Goal: Task Accomplishment & Management: Use online tool/utility

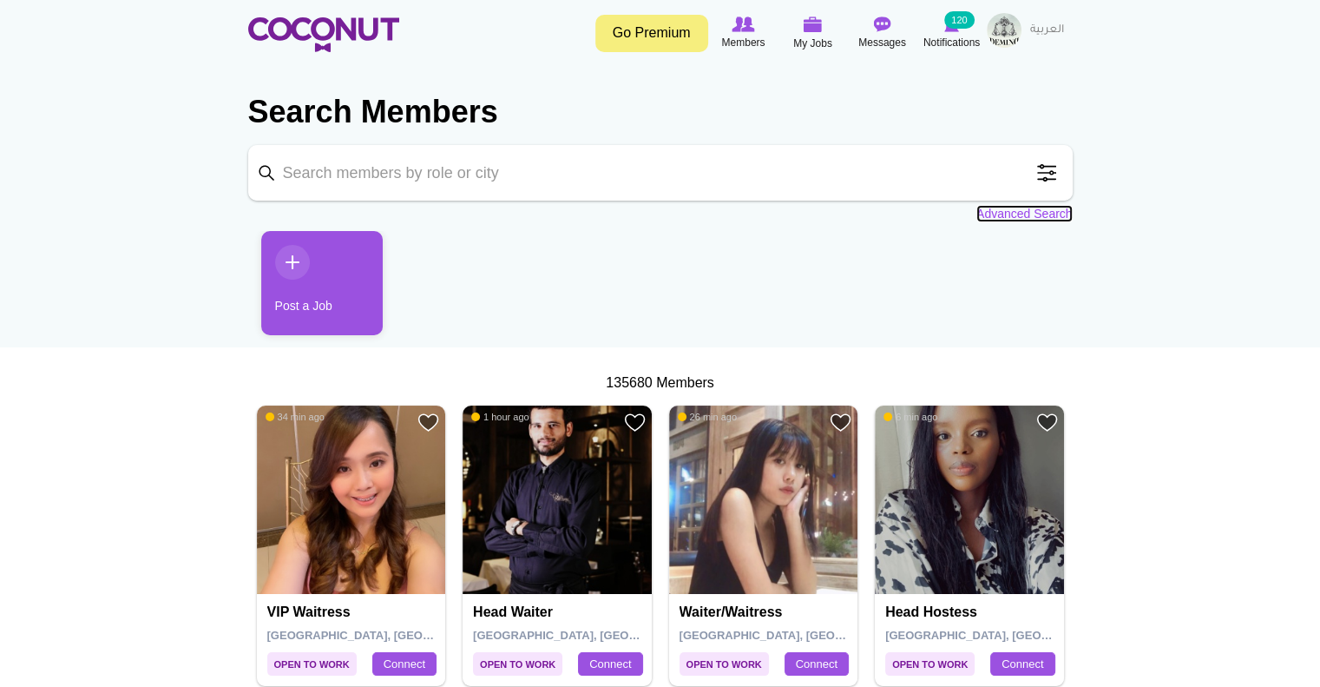
click at [1022, 212] on link "Advanced Search" at bounding box center [1024, 213] width 96 height 17
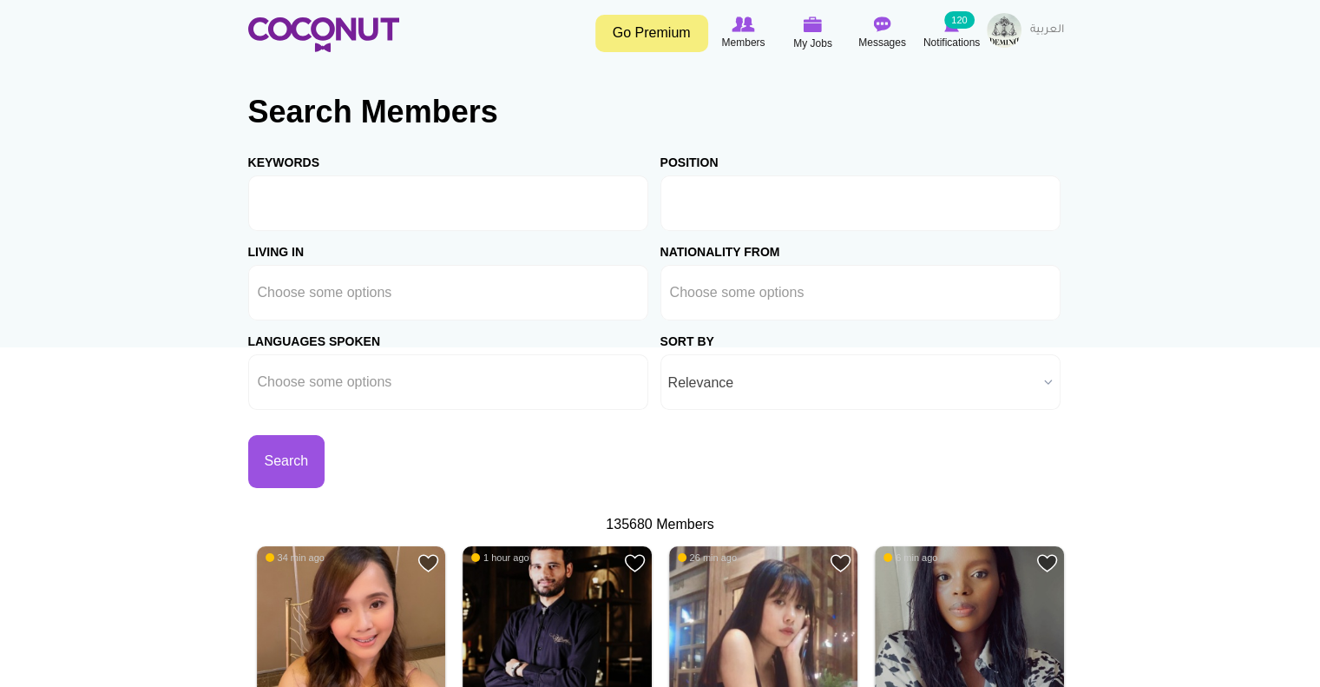
click at [733, 211] on input "text" at bounding box center [748, 203] width 156 height 16
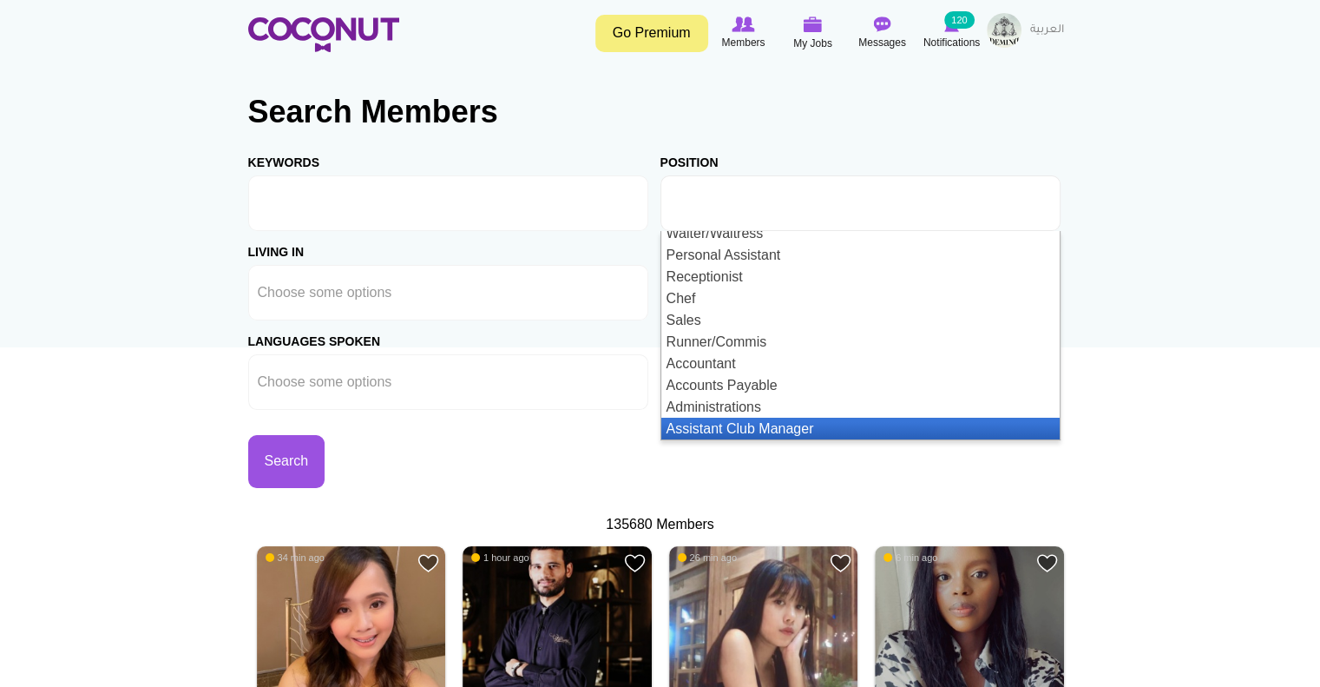
scroll to position [73, 0]
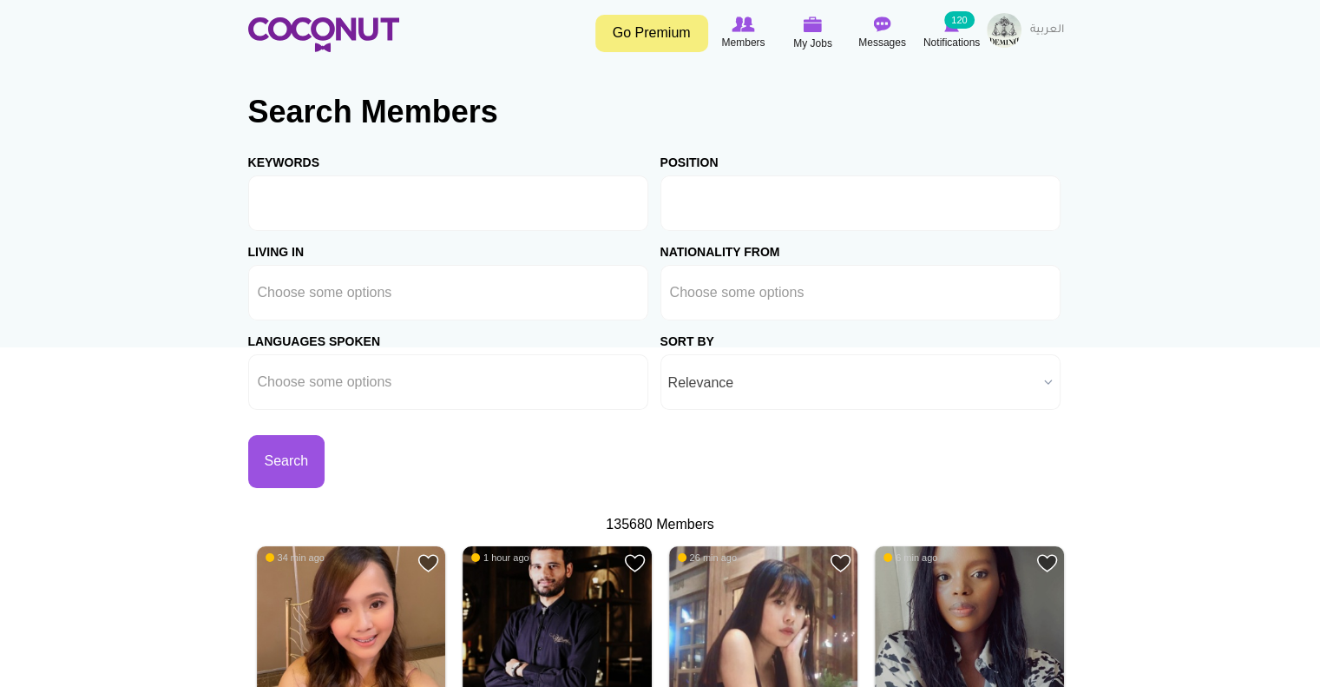
type input "Choose some options"
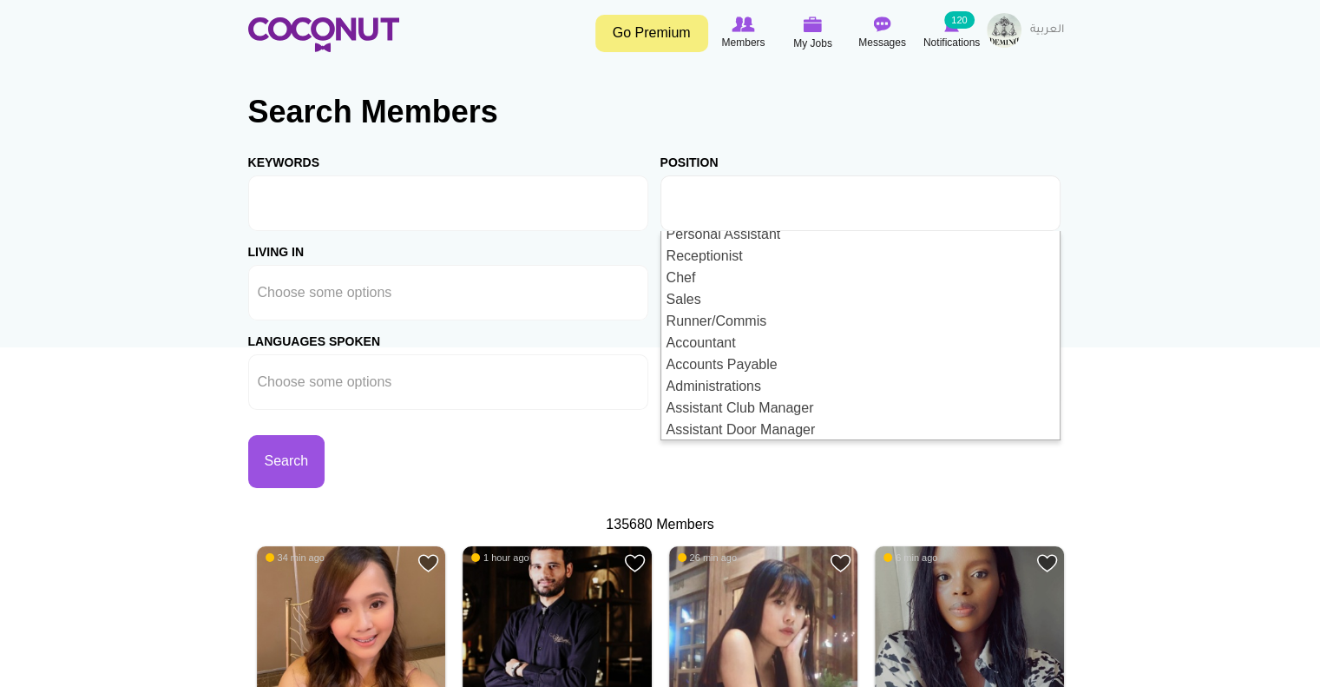
scroll to position [0, 0]
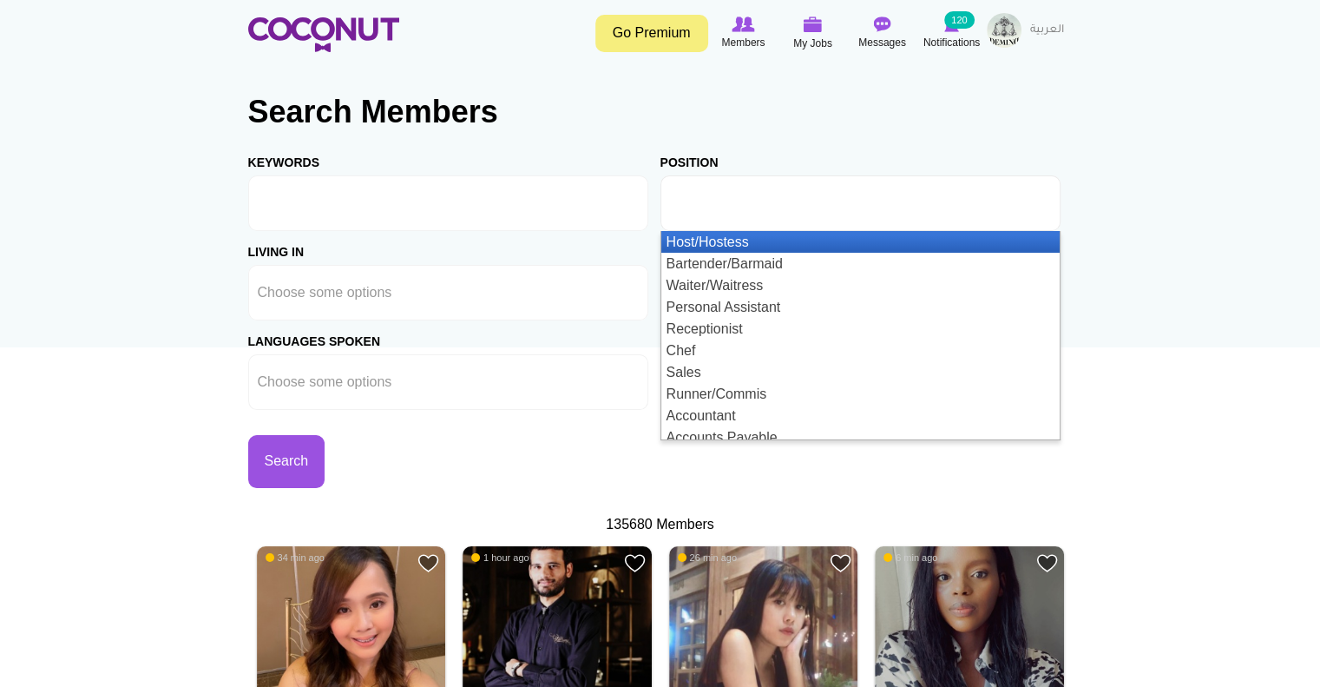
click at [747, 234] on li "Host/Hostess" at bounding box center [860, 242] width 398 height 22
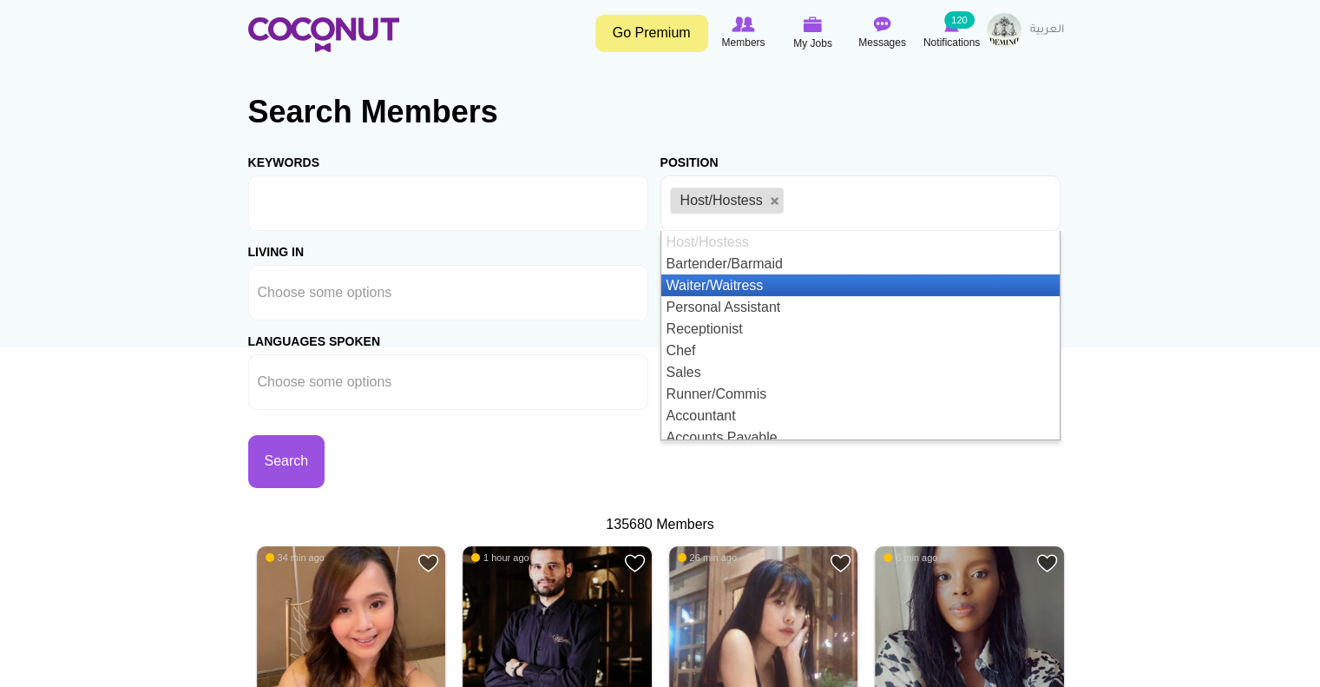
click at [732, 278] on li "Waiter/Waitress" at bounding box center [860, 285] width 398 height 22
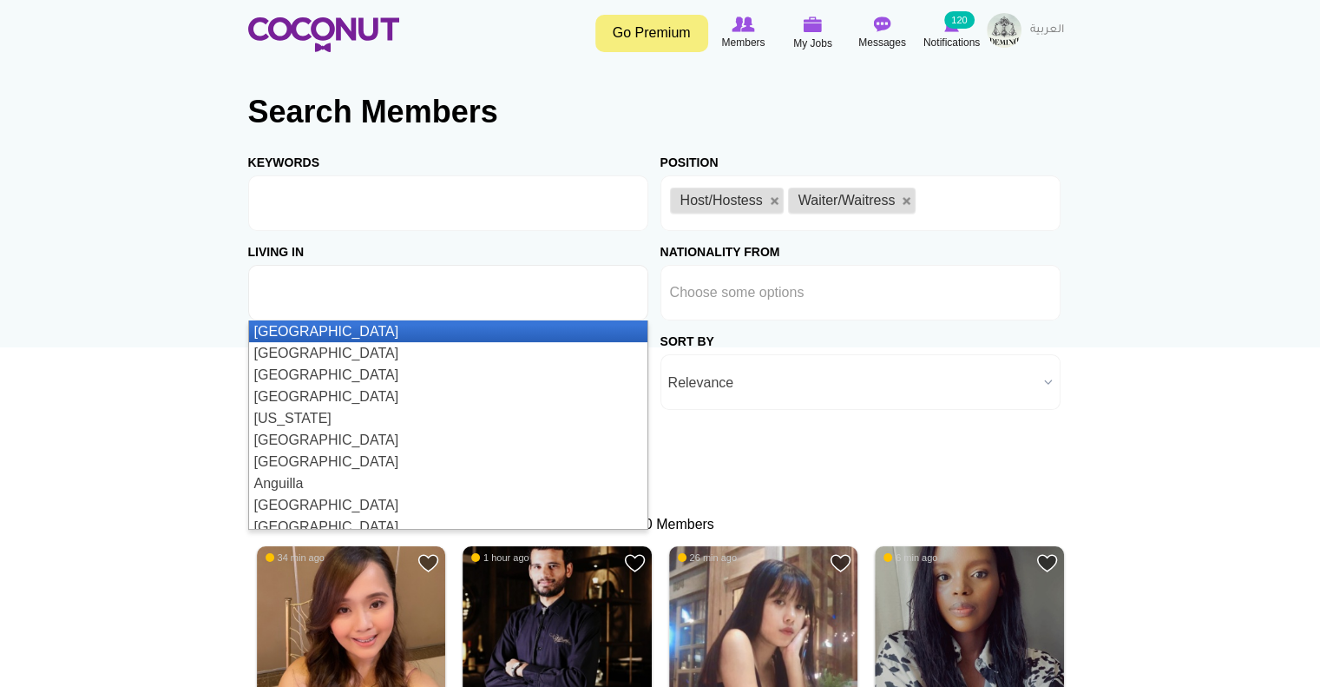
click at [378, 280] on li at bounding box center [336, 292] width 156 height 36
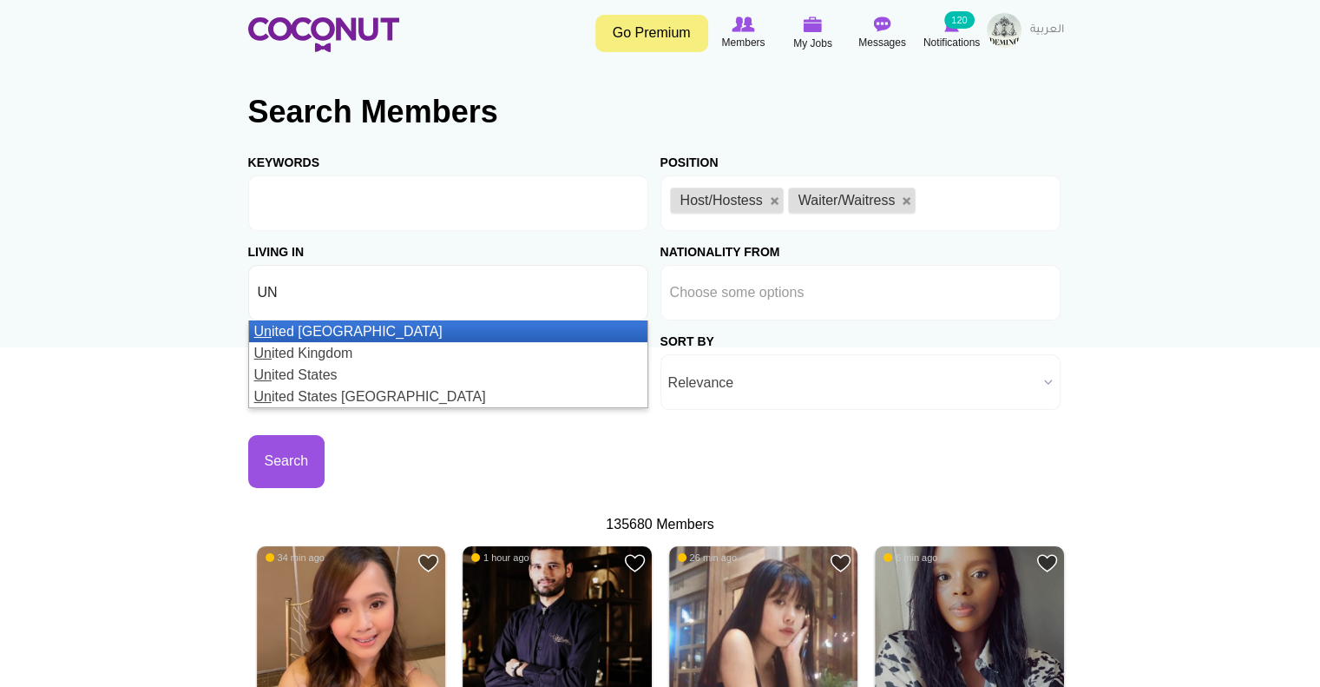
type input "UN"
click at [375, 329] on li "Un ited Arab Emirates" at bounding box center [448, 331] width 398 height 22
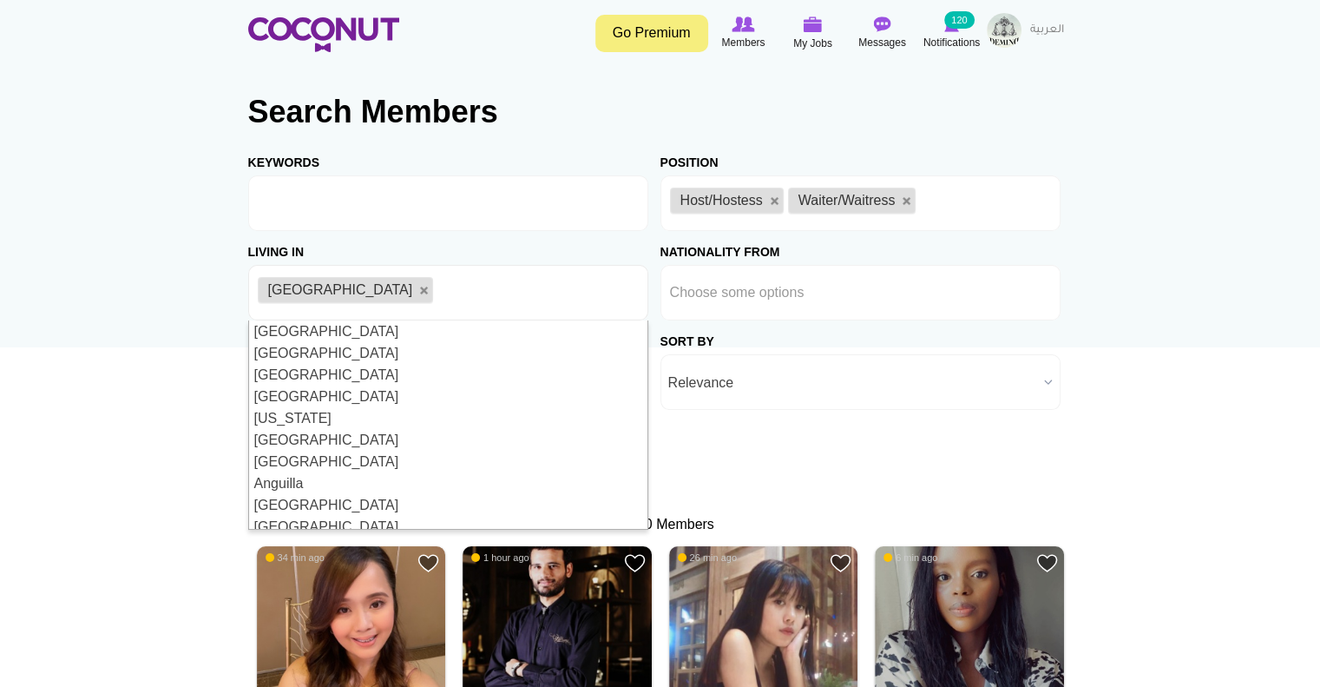
click at [928, 423] on div "Keywords Position Host/Hostess Bartender/Barmaid Waiter/Waitress Personal Assis…" at bounding box center [660, 314] width 825 height 346
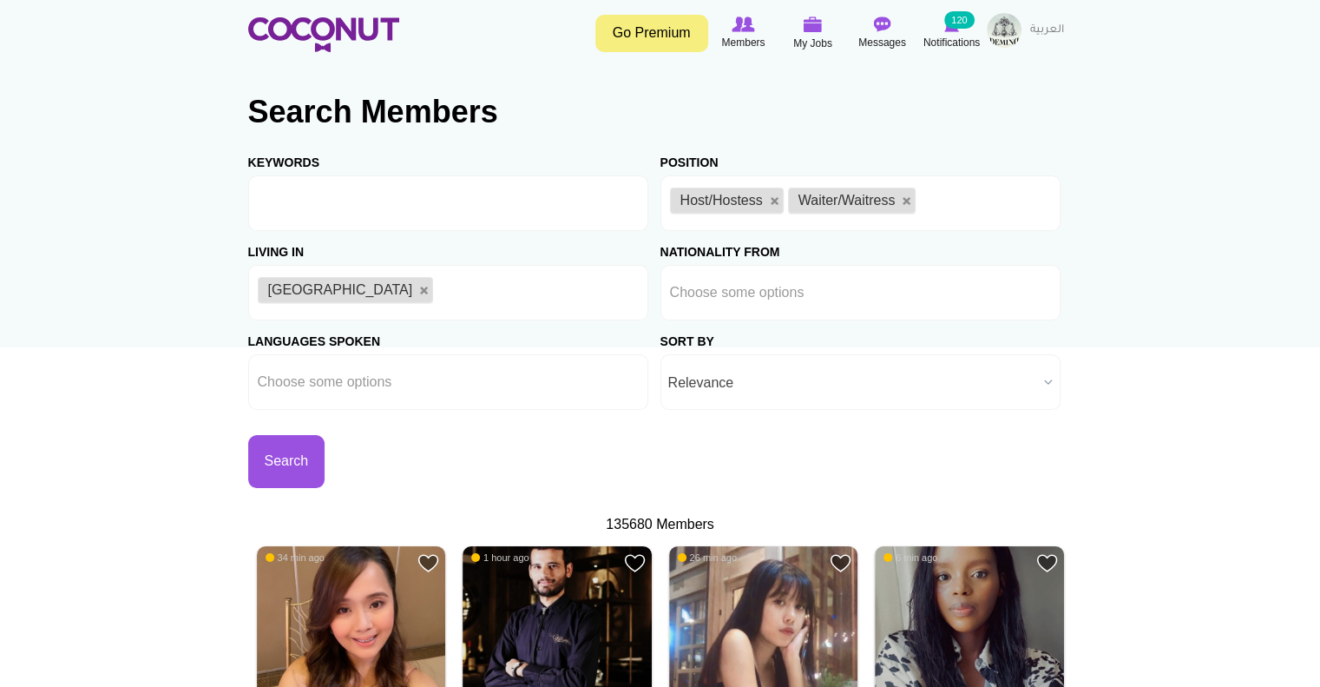
click at [801, 392] on span "Relevance" at bounding box center [852, 383] width 369 height 56
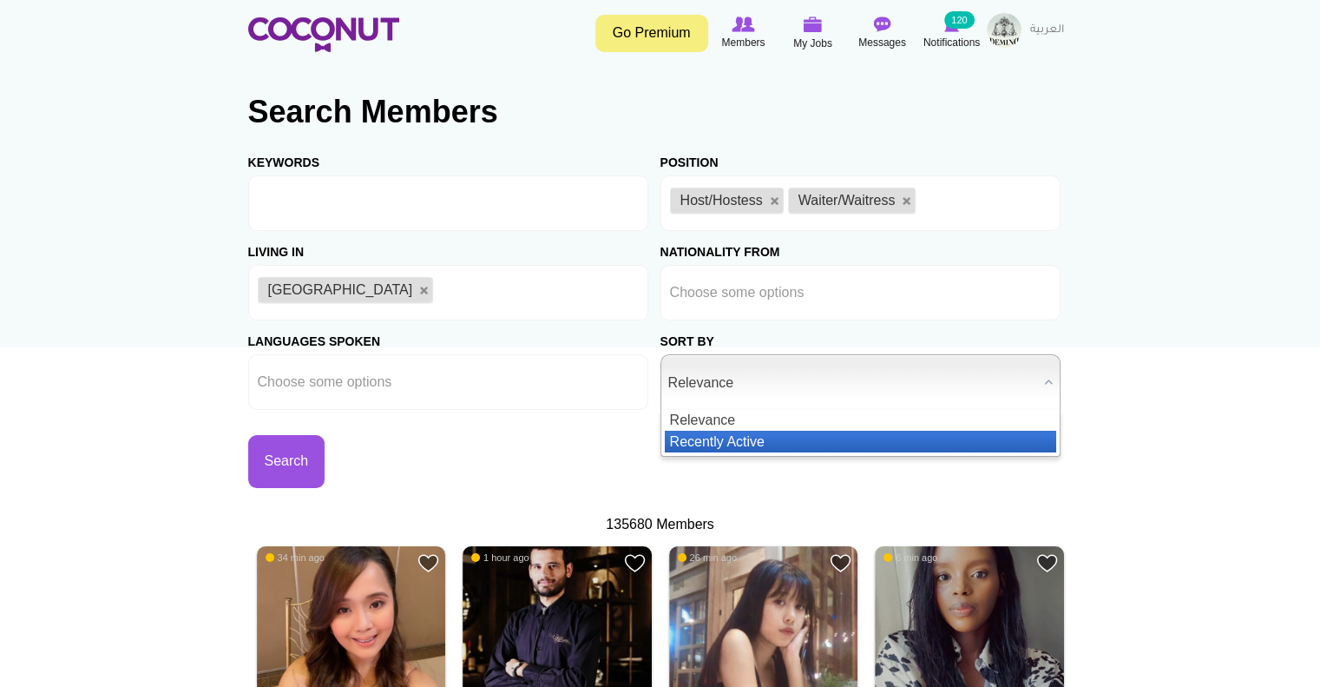
click at [759, 439] on li "Recently Active" at bounding box center [860, 441] width 391 height 22
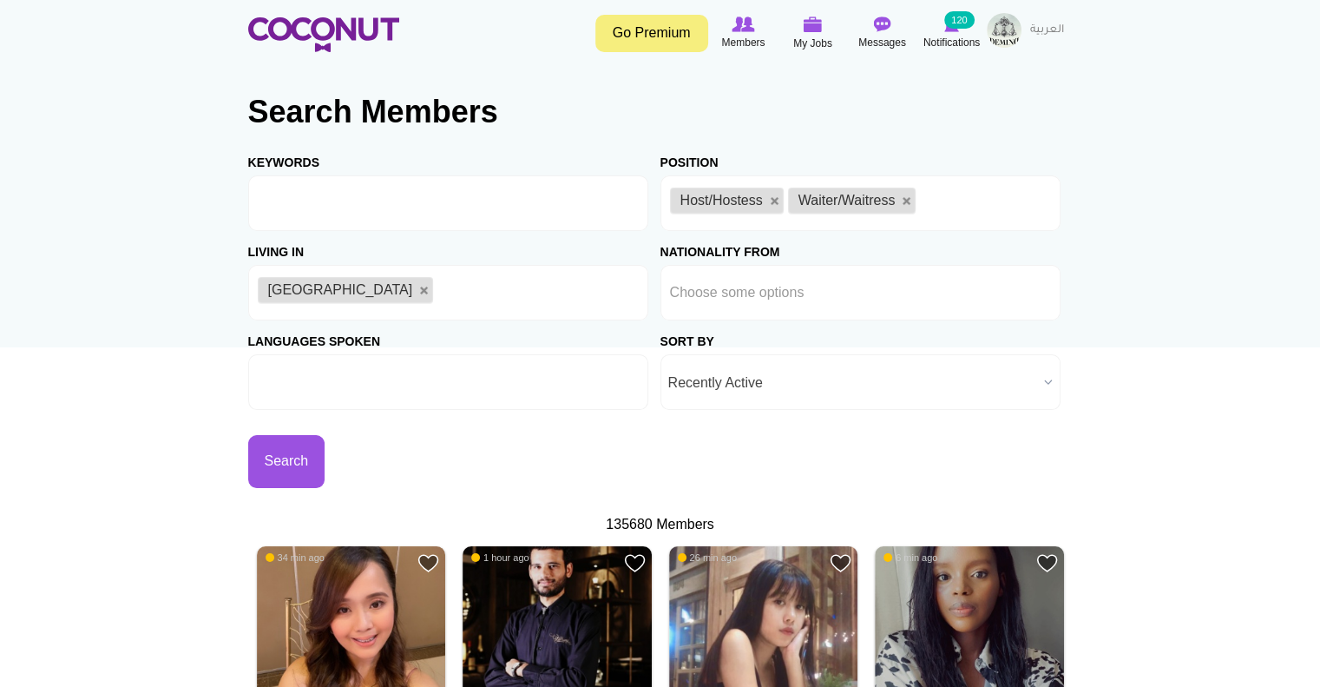
click at [470, 371] on ul at bounding box center [448, 382] width 400 height 56
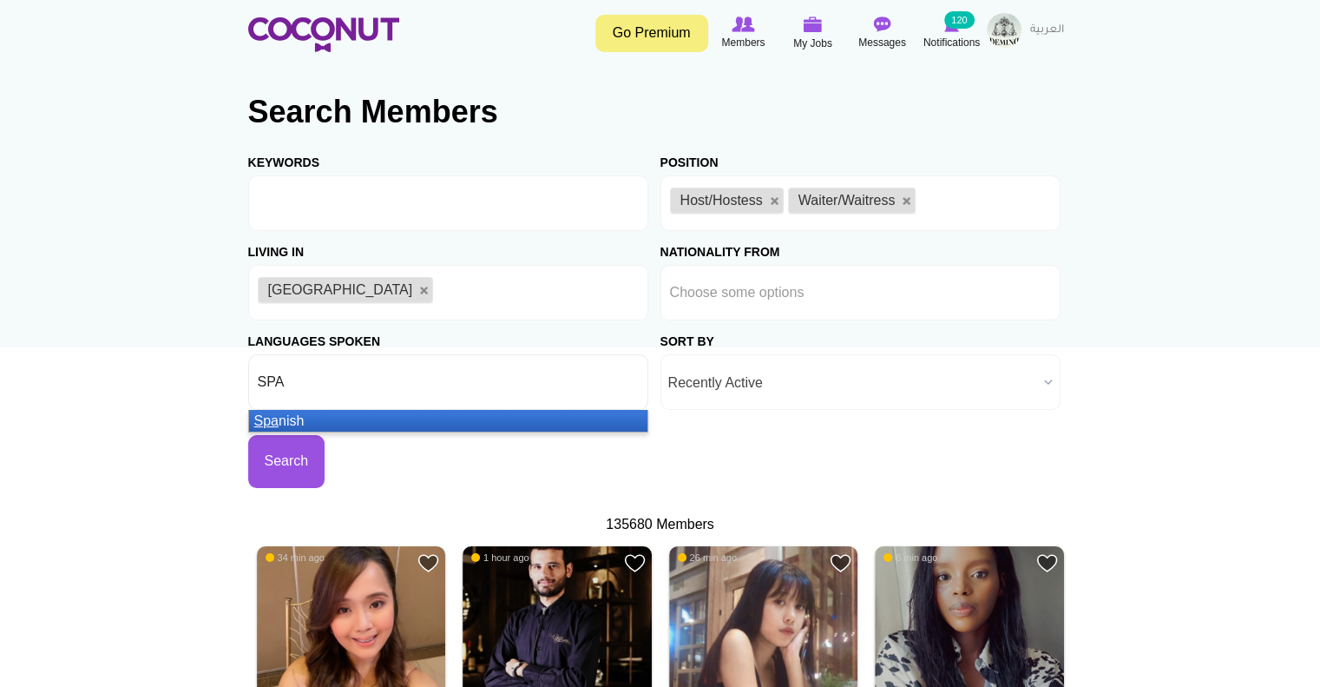
type input "SPA"
click at [344, 413] on li "Spa nish" at bounding box center [448, 421] width 398 height 22
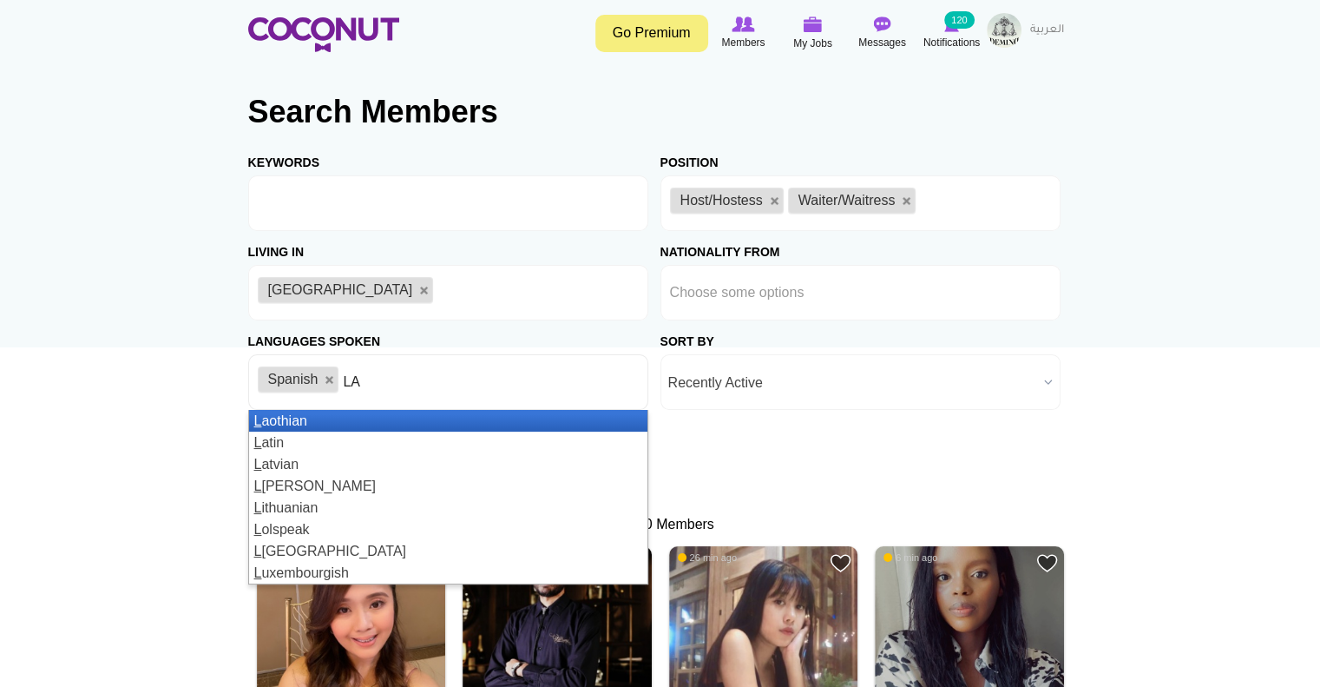
type input "LAT"
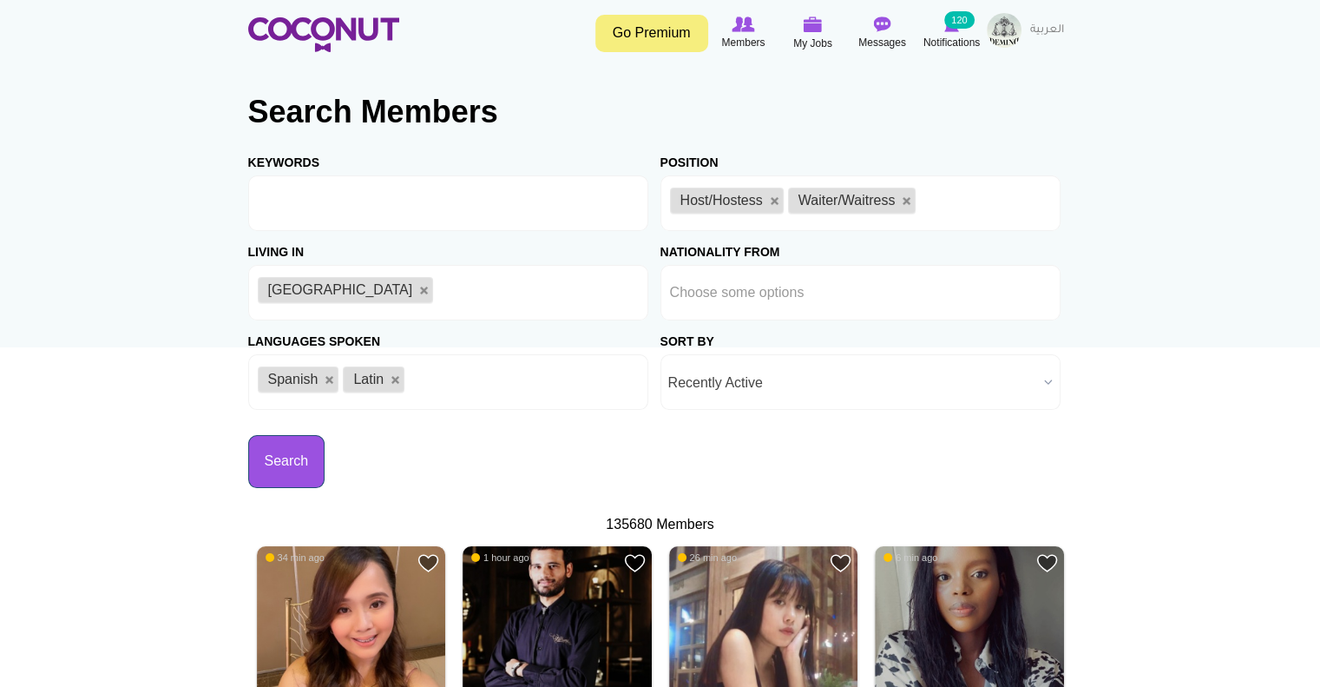
click at [295, 456] on button "Search" at bounding box center [286, 461] width 77 height 53
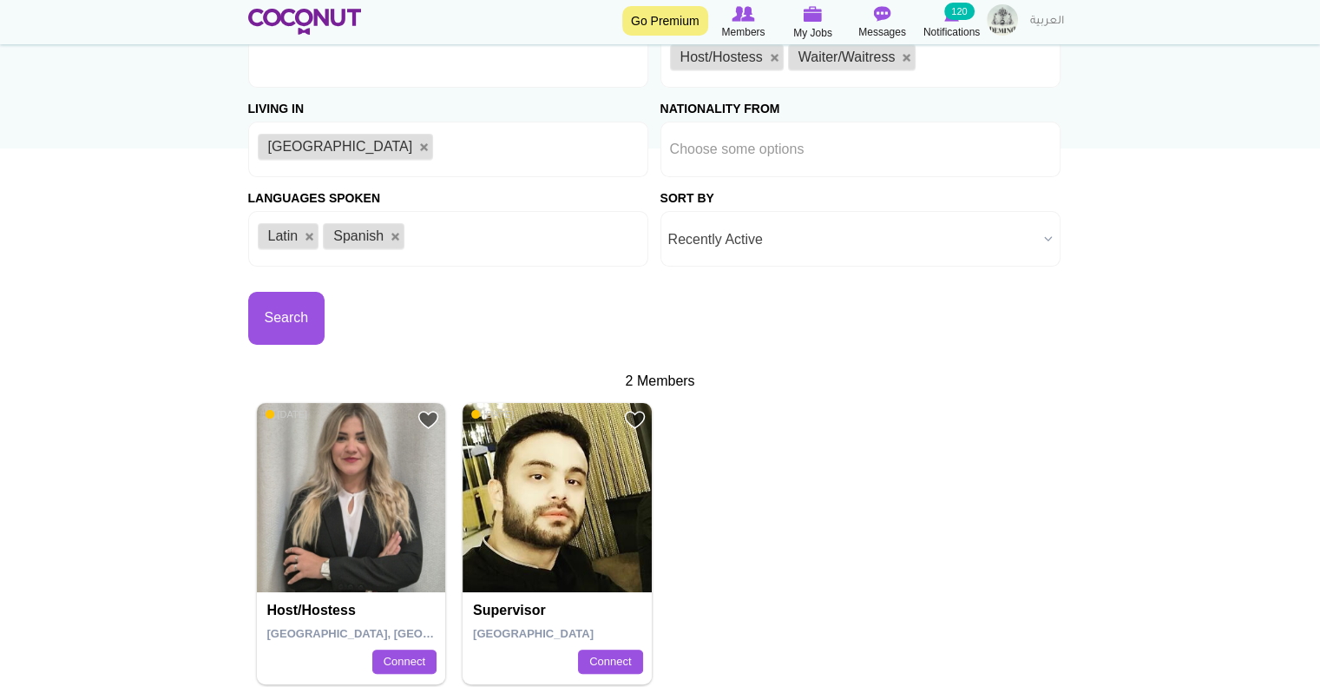
scroll to position [174, 0]
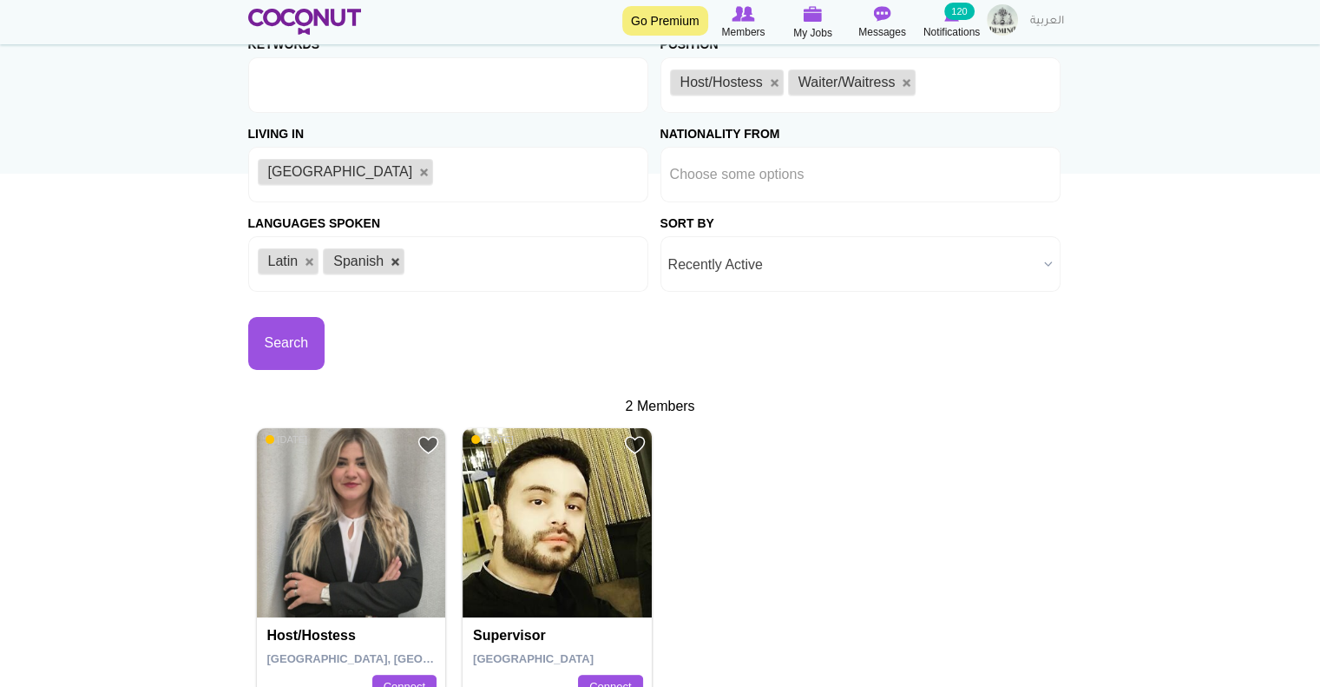
click at [398, 258] on link at bounding box center [396, 262] width 10 height 10
click at [309, 261] on link at bounding box center [310, 262] width 10 height 10
type input "Choose some options"
click at [281, 350] on button "Search" at bounding box center [286, 343] width 77 height 53
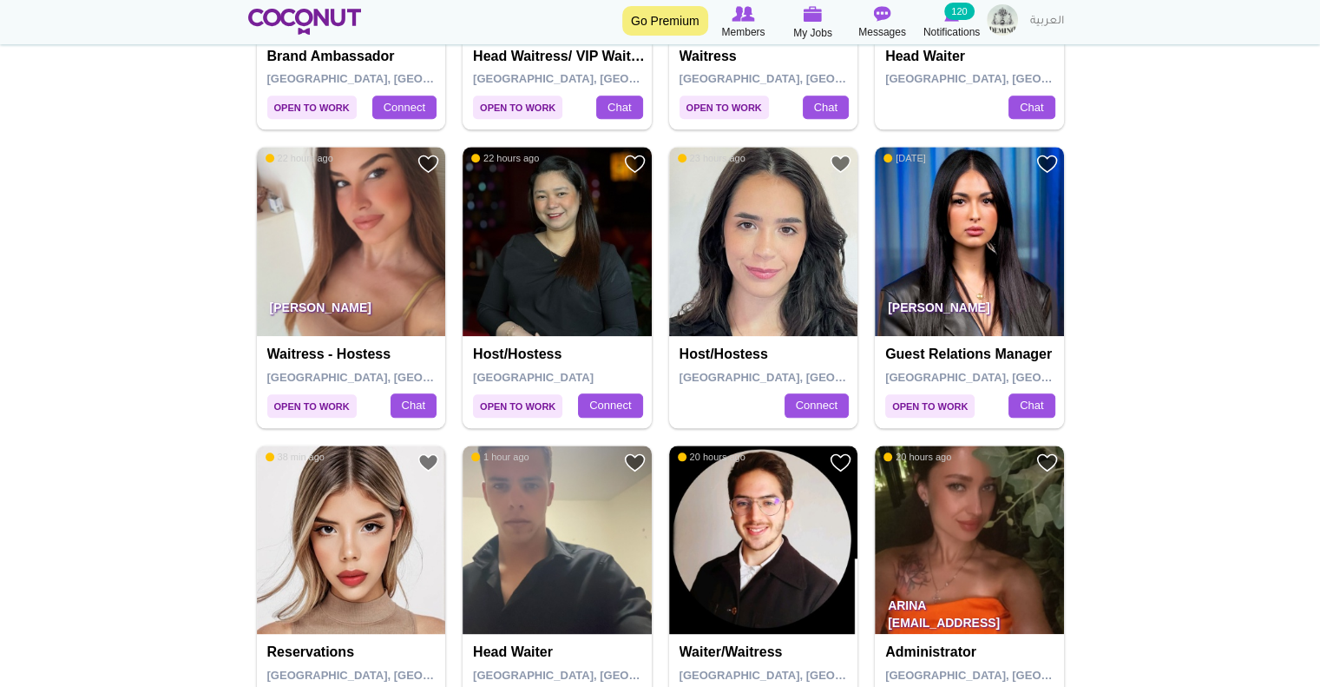
scroll to position [1996, 0]
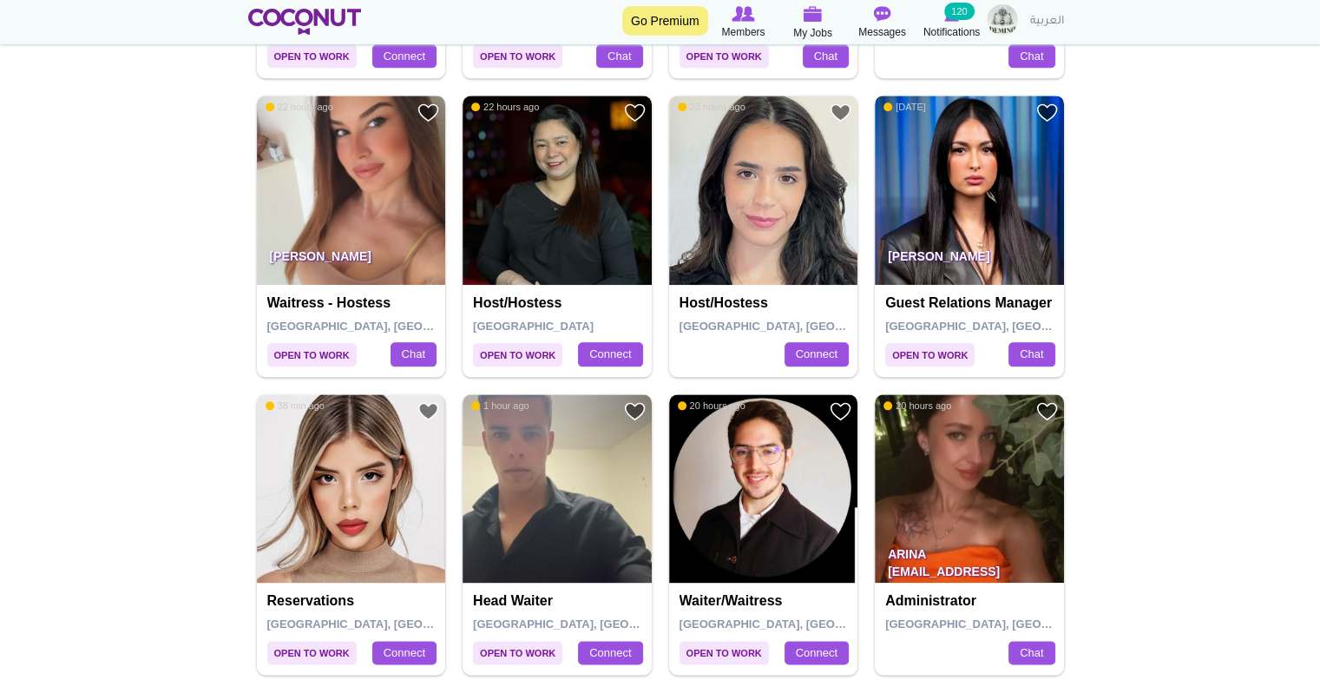
click at [963, 213] on img at bounding box center [969, 189] width 189 height 189
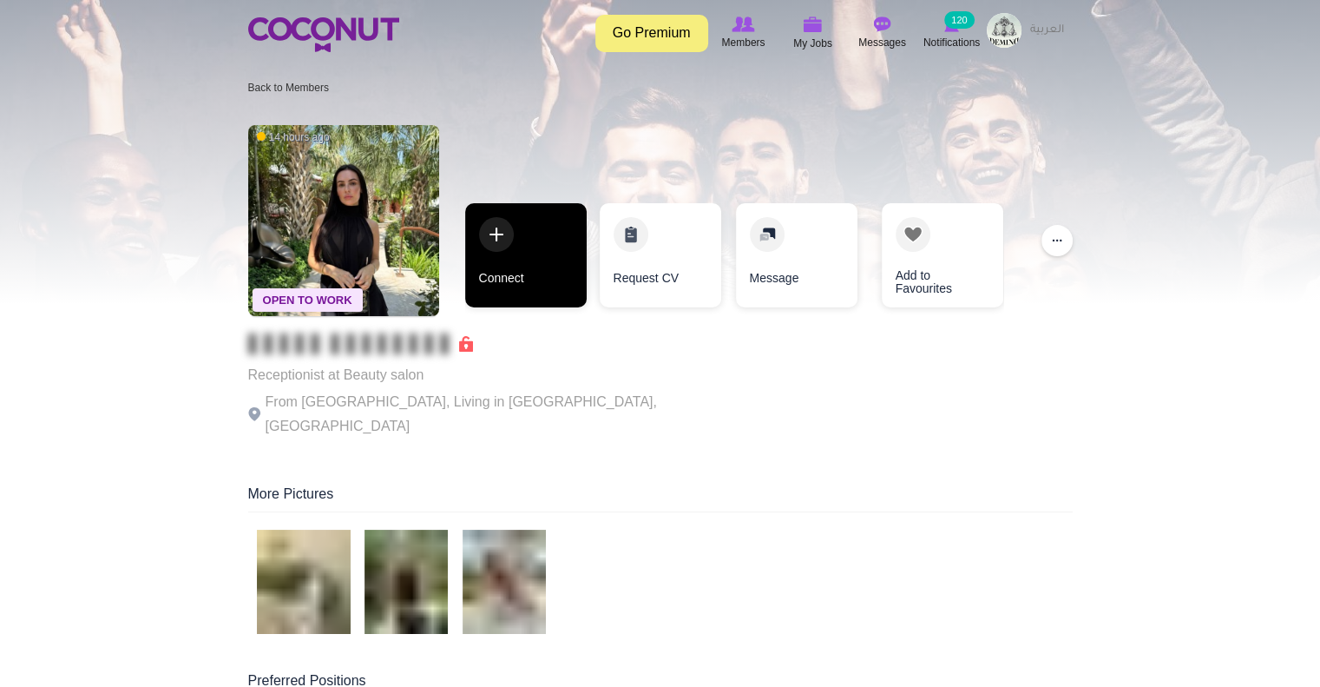
click at [503, 238] on link "Connect" at bounding box center [526, 255] width 122 height 104
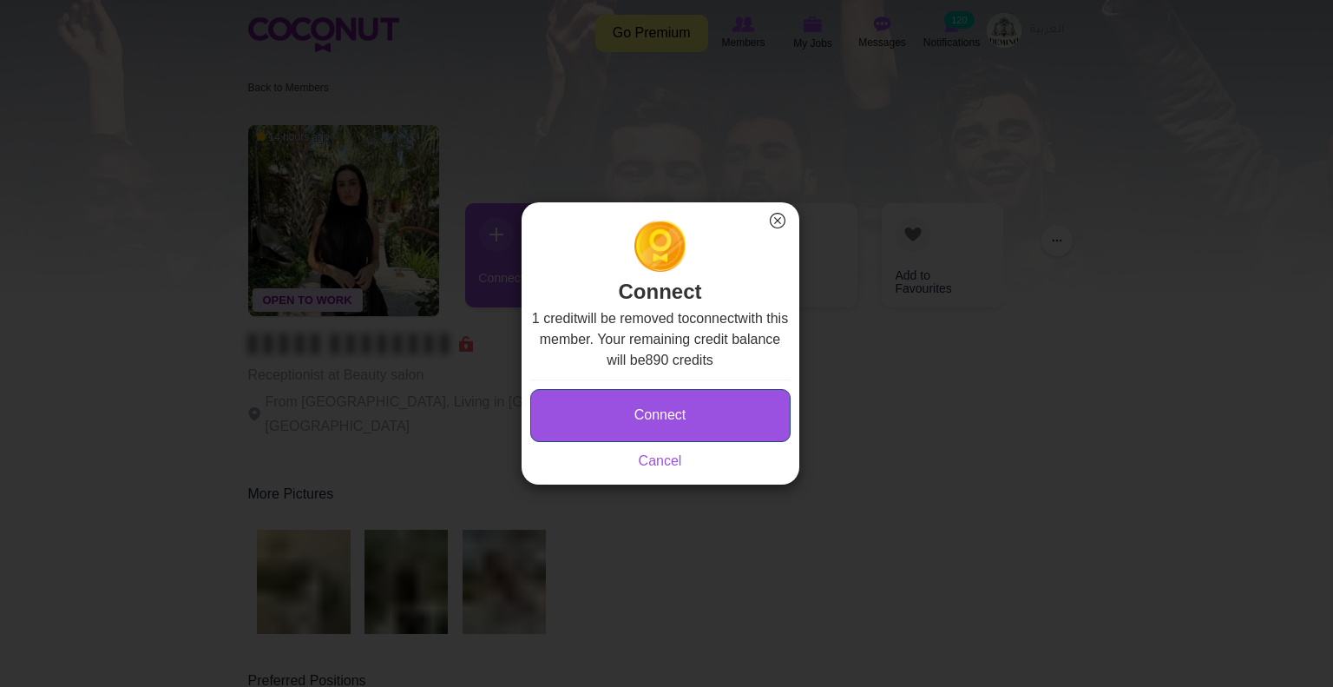
click at [676, 404] on button "Connect" at bounding box center [660, 415] width 260 height 53
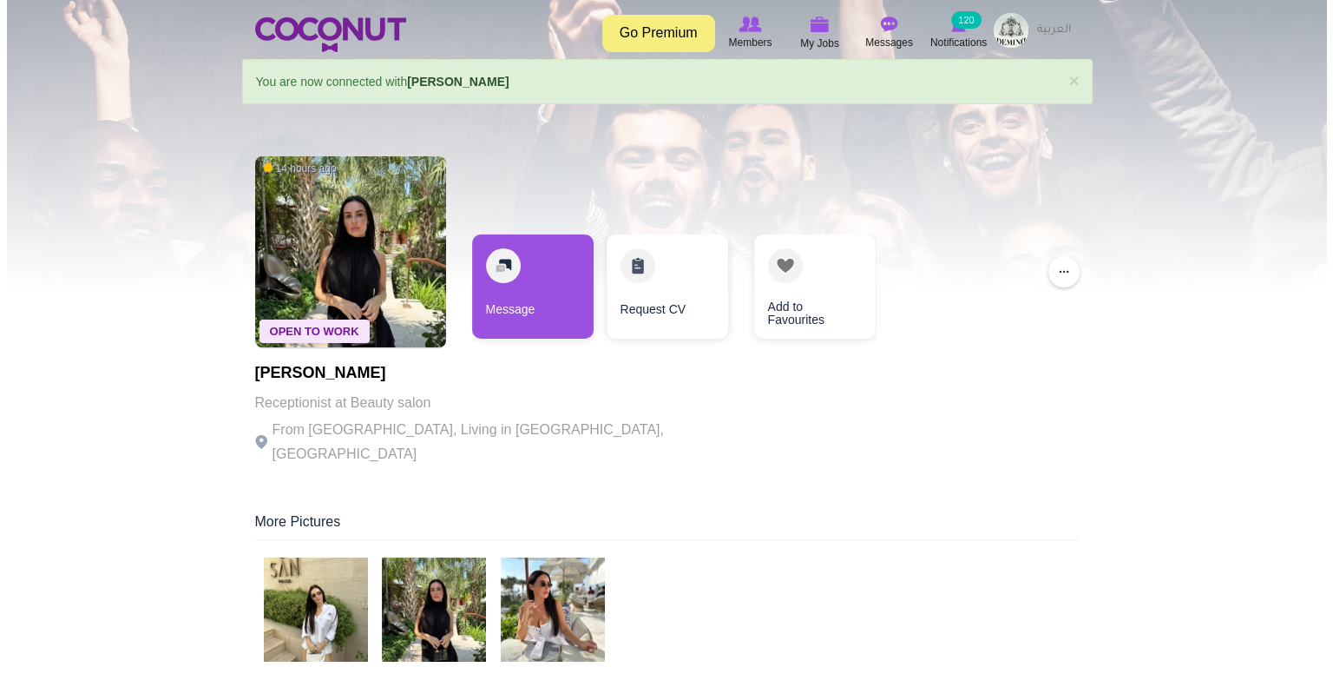
scroll to position [260, 0]
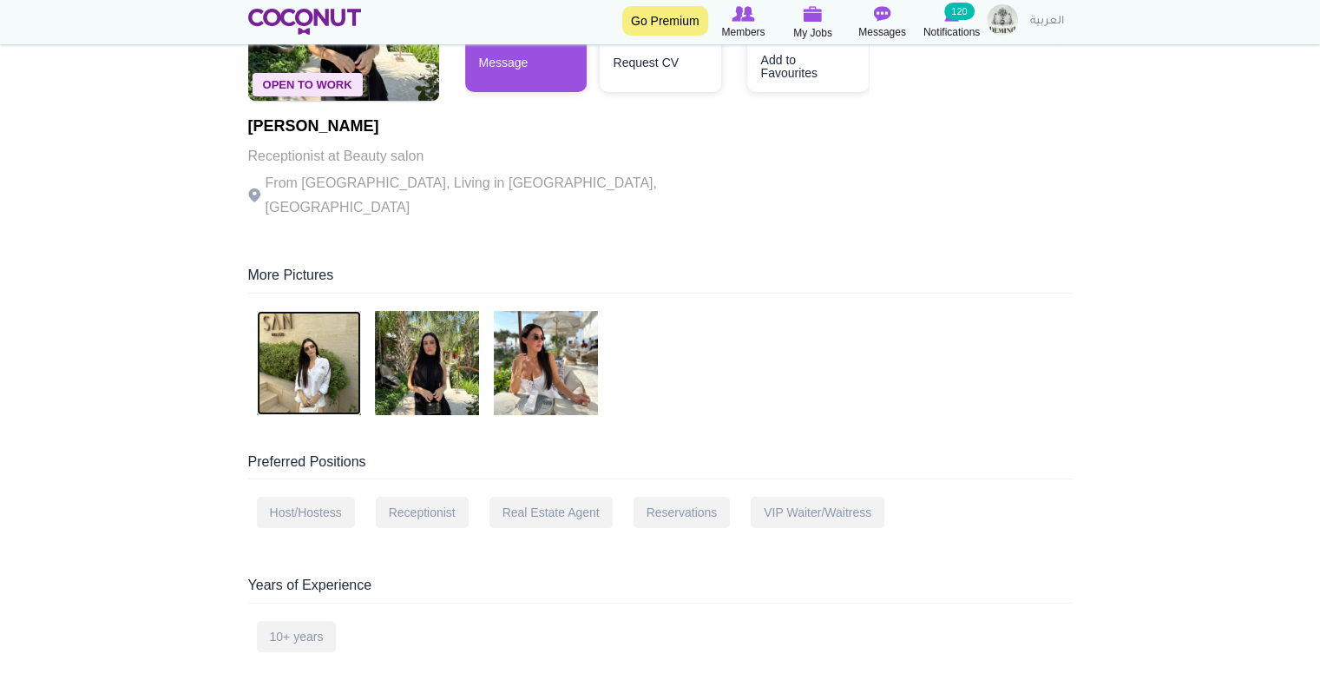
click at [310, 343] on img at bounding box center [309, 363] width 104 height 104
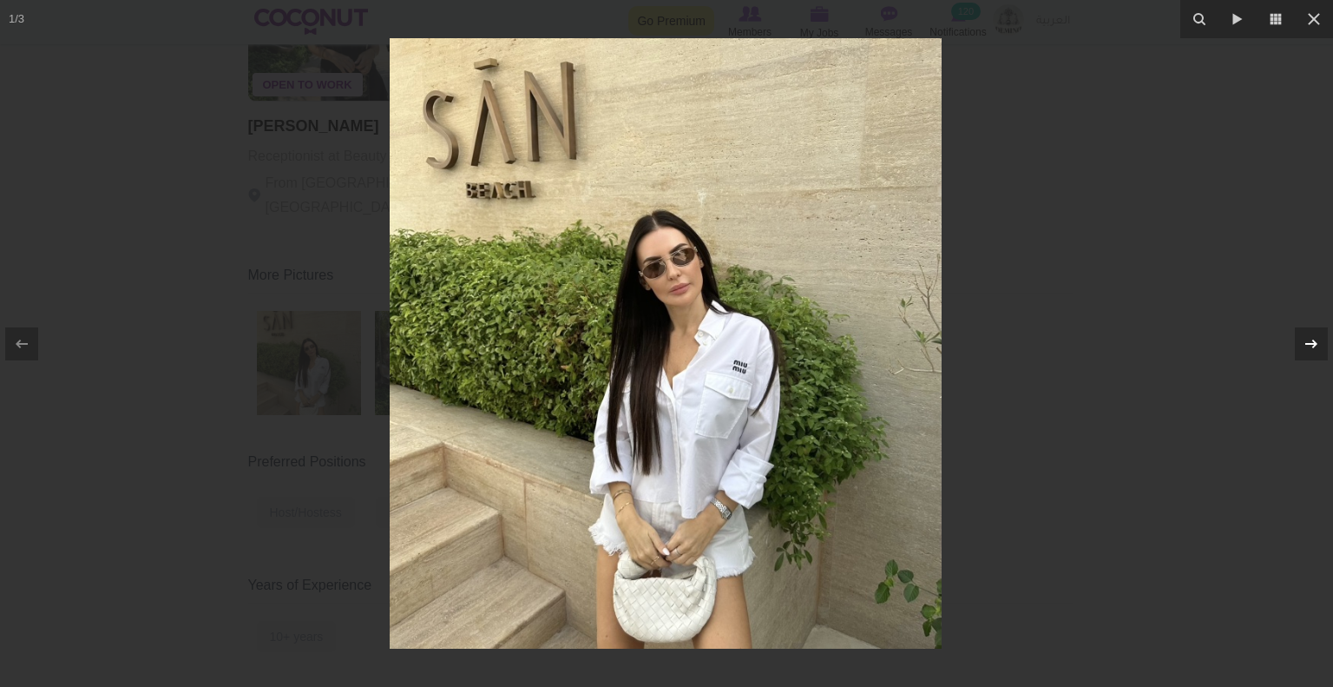
click at [1312, 336] on icon at bounding box center [1311, 343] width 21 height 21
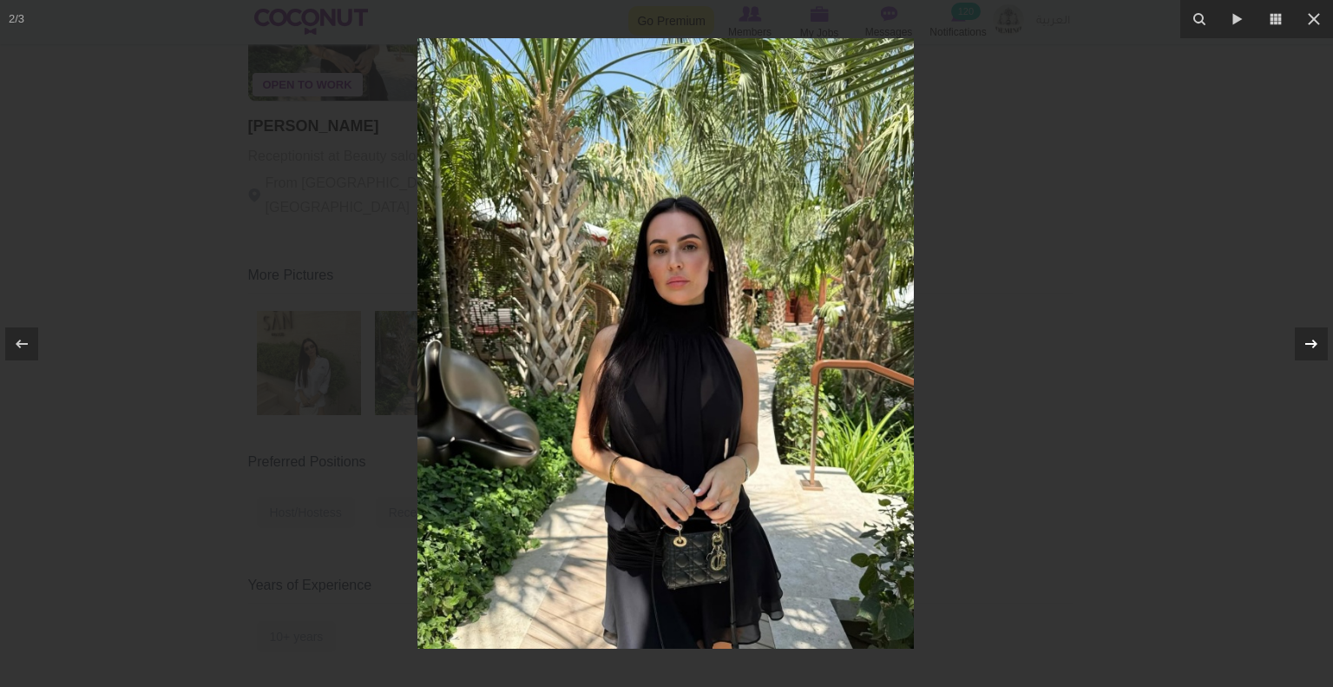
click at [1312, 336] on icon at bounding box center [1311, 343] width 21 height 21
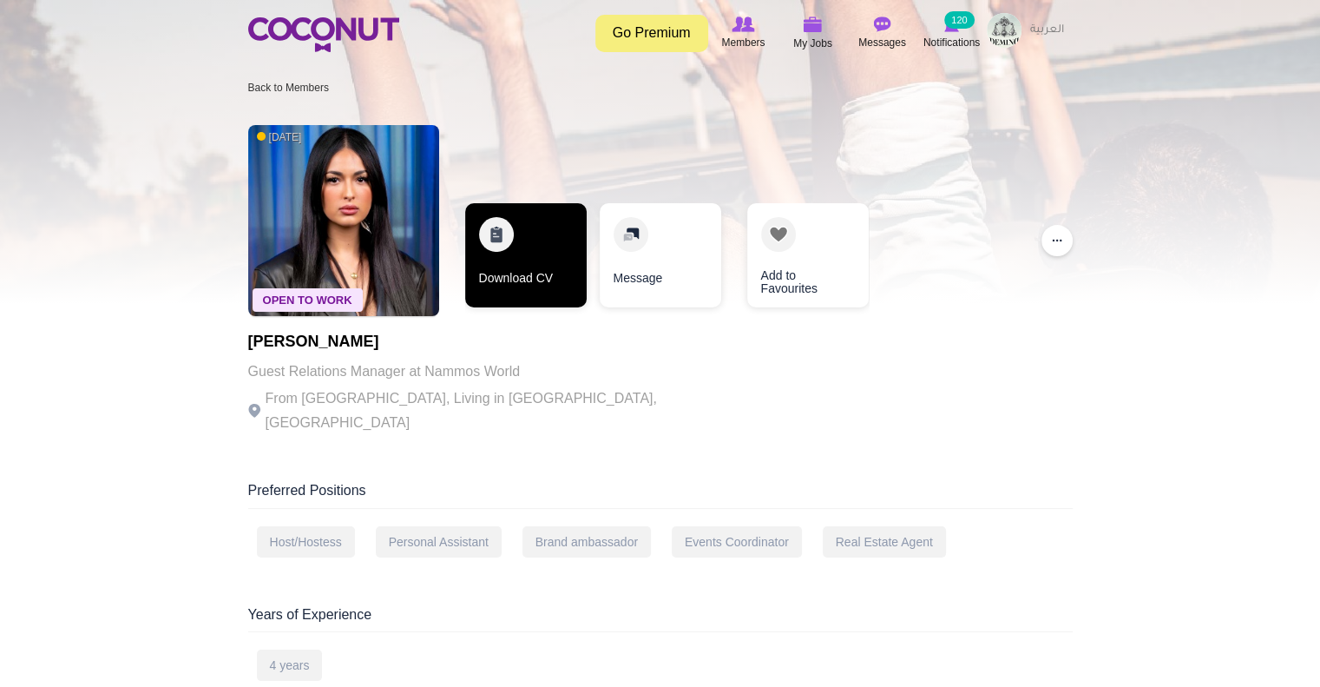
click at [522, 275] on link "Download CV" at bounding box center [526, 255] width 122 height 104
